Goal: Find specific page/section: Find specific page/section

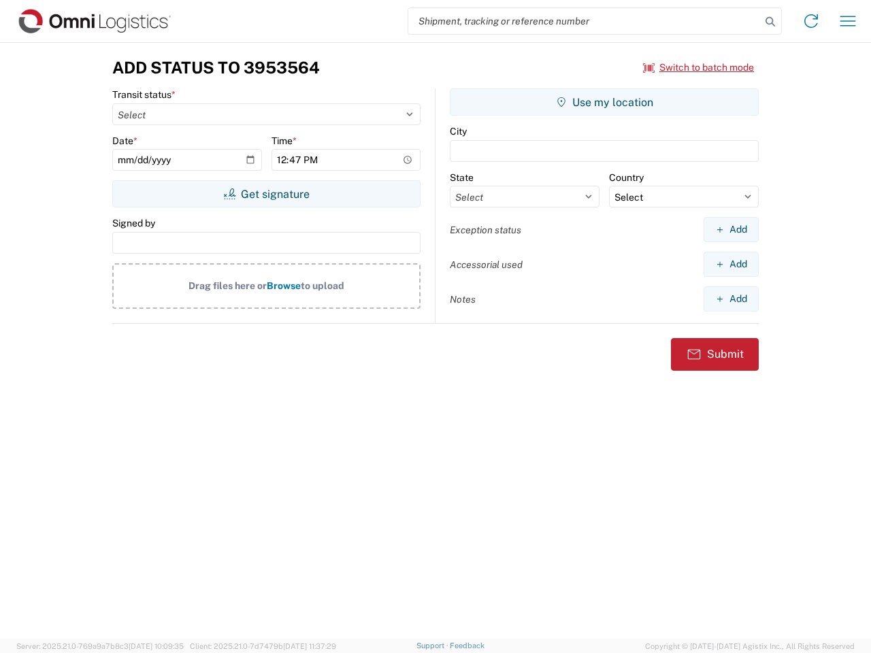
click at [584, 21] on input "search" at bounding box center [584, 21] width 352 height 26
click at [770, 22] on icon at bounding box center [770, 21] width 19 height 19
click at [811, 21] on icon at bounding box center [811, 21] width 22 height 22
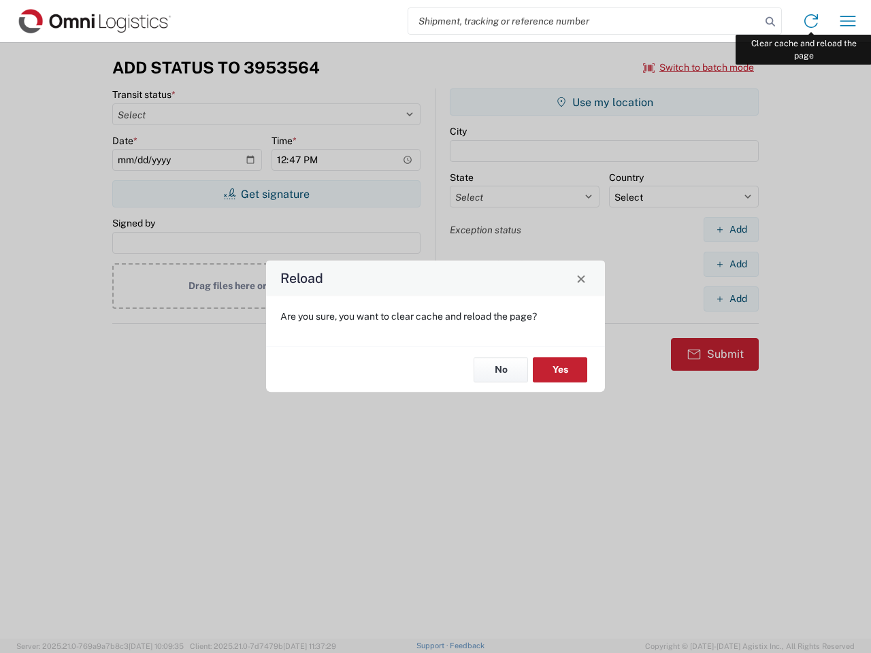
click at [848, 21] on div "Reload Are you sure, you want to clear cache and reload the page? No Yes" at bounding box center [435, 326] width 871 height 653
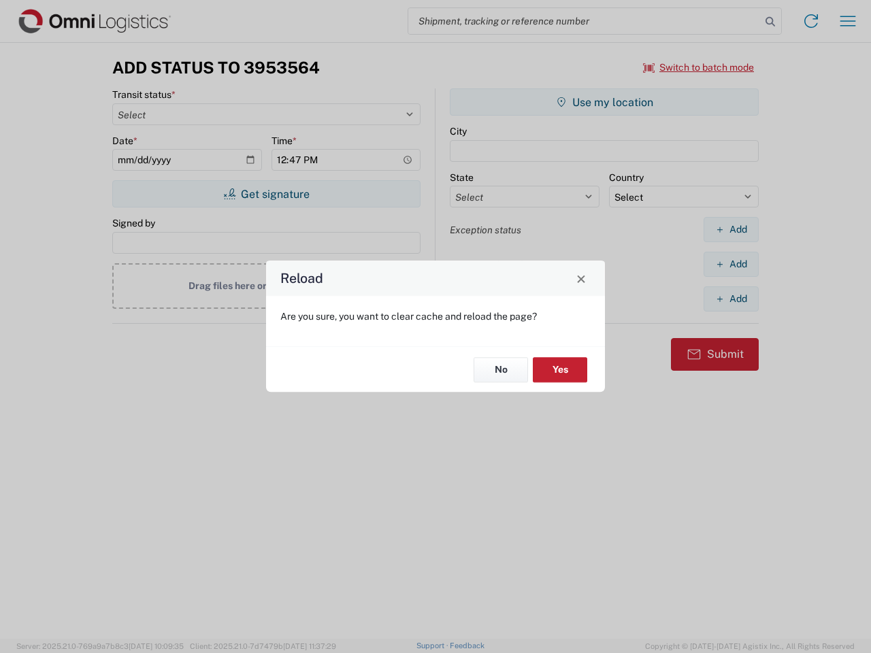
click at [699, 67] on div "Reload Are you sure, you want to clear cache and reload the page? No Yes" at bounding box center [435, 326] width 871 height 653
click at [266, 194] on div "Reload Are you sure, you want to clear cache and reload the page? No Yes" at bounding box center [435, 326] width 871 height 653
click at [604, 102] on div "Reload Are you sure, you want to clear cache and reload the page? No Yes" at bounding box center [435, 326] width 871 height 653
click at [731, 229] on div "Reload Are you sure, you want to clear cache and reload the page? No Yes" at bounding box center [435, 326] width 871 height 653
click at [731, 264] on div "Reload Are you sure, you want to clear cache and reload the page? No Yes" at bounding box center [435, 326] width 871 height 653
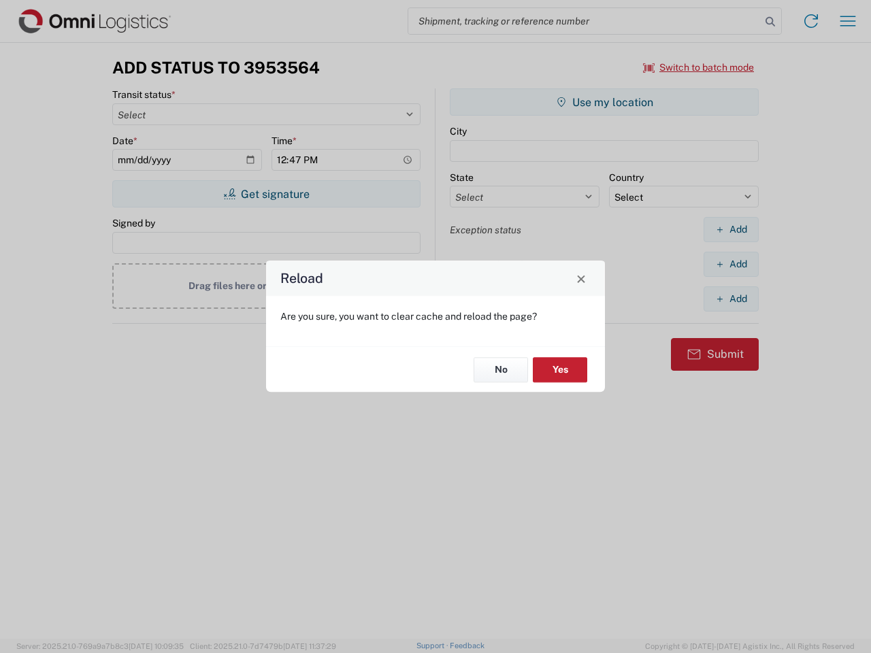
click at [731, 299] on div "Reload Are you sure, you want to clear cache and reload the page? No Yes" at bounding box center [435, 326] width 871 height 653
